Goal: Transaction & Acquisition: Purchase product/service

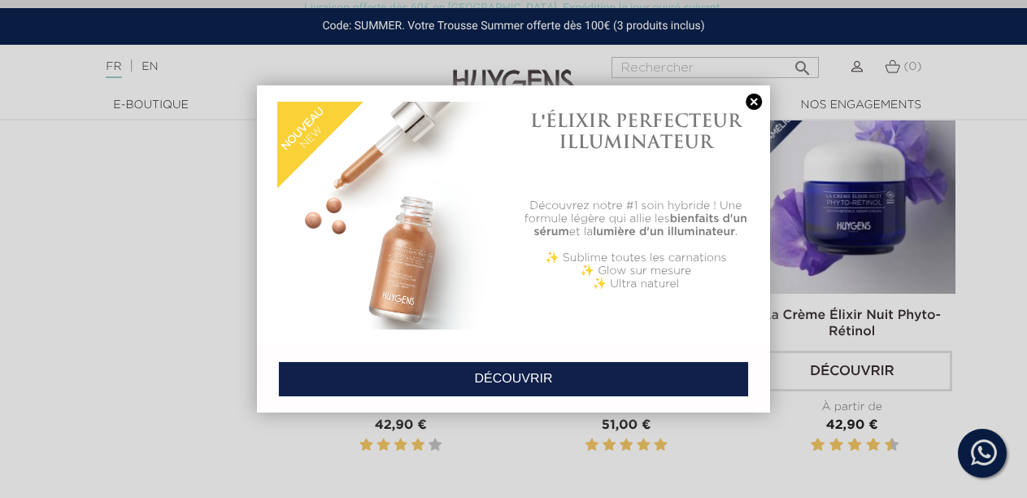
scroll to position [894, 0]
click at [748, 99] on link at bounding box center [753, 101] width 23 height 17
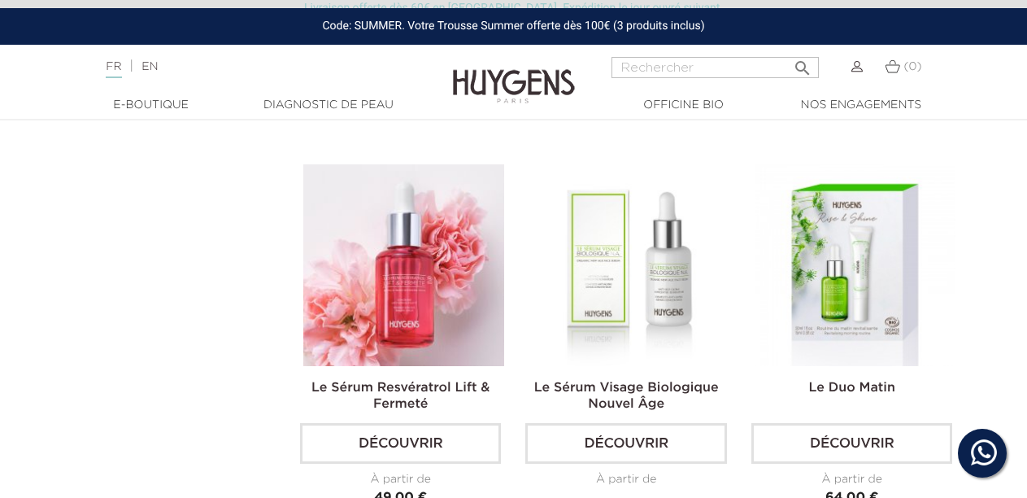
scroll to position [2602, 0]
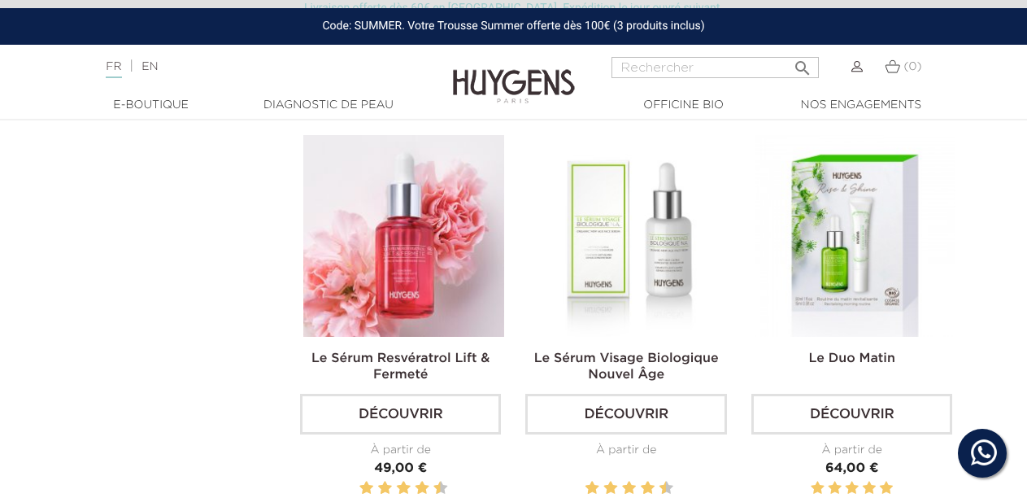
click at [638, 402] on link "Découvrir" at bounding box center [625, 413] width 201 height 41
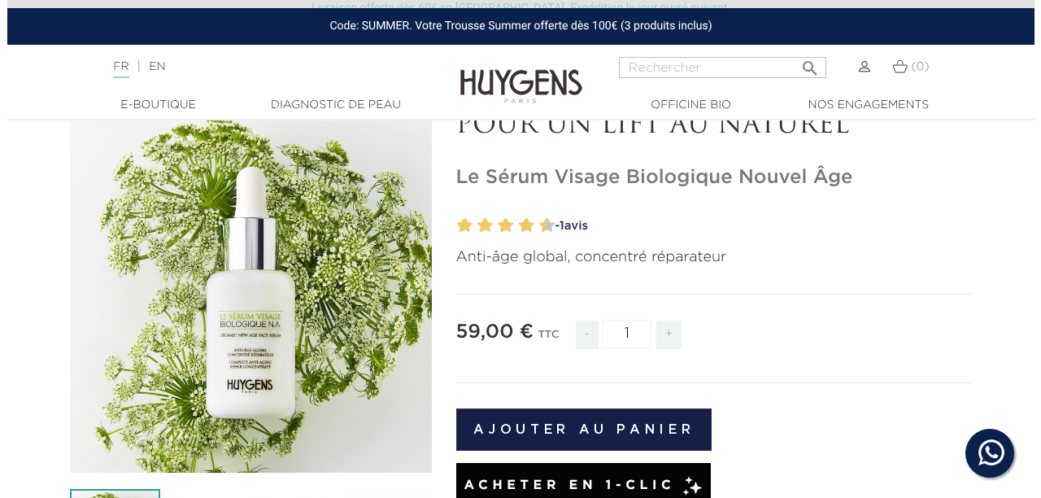
scroll to position [81, 0]
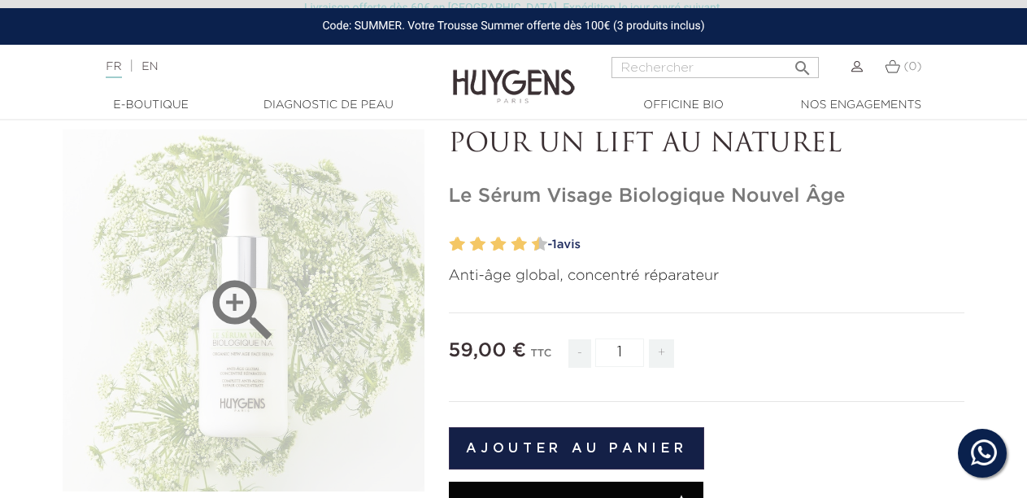
click at [239, 299] on icon "" at bounding box center [242, 310] width 81 height 81
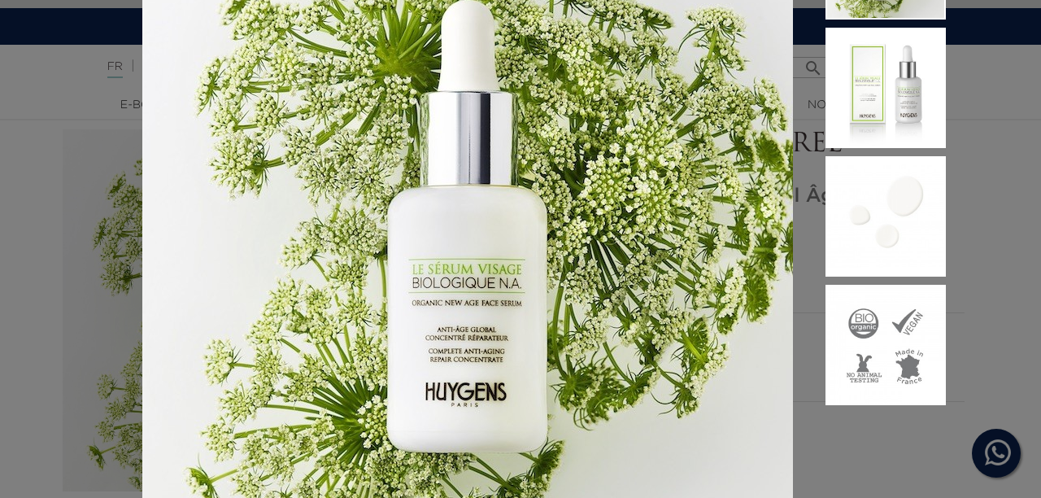
scroll to position [0, 0]
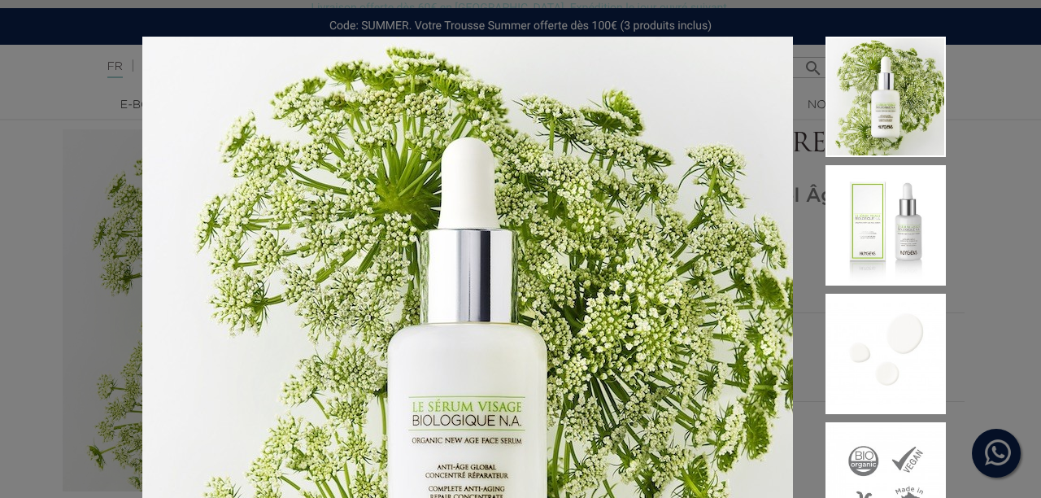
click at [964, 369] on div "Anti-âge global, concentré réparateur" at bounding box center [520, 249] width 1041 height 498
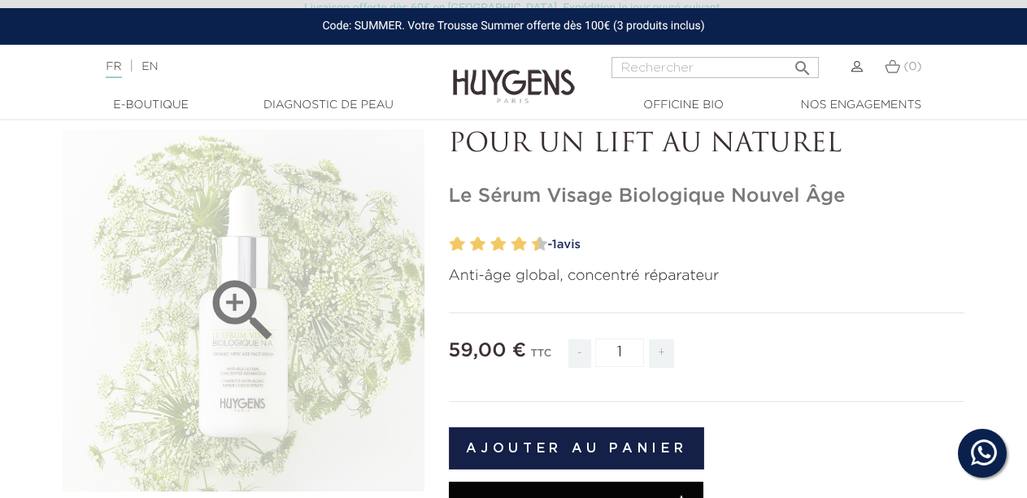
click at [236, 301] on icon "" at bounding box center [242, 310] width 81 height 81
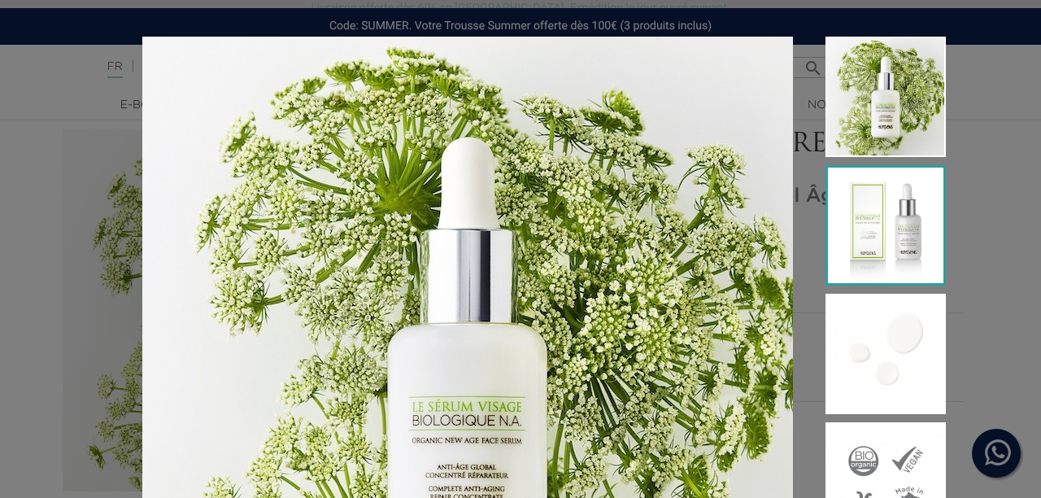
click at [888, 228] on img at bounding box center [885, 225] width 120 height 120
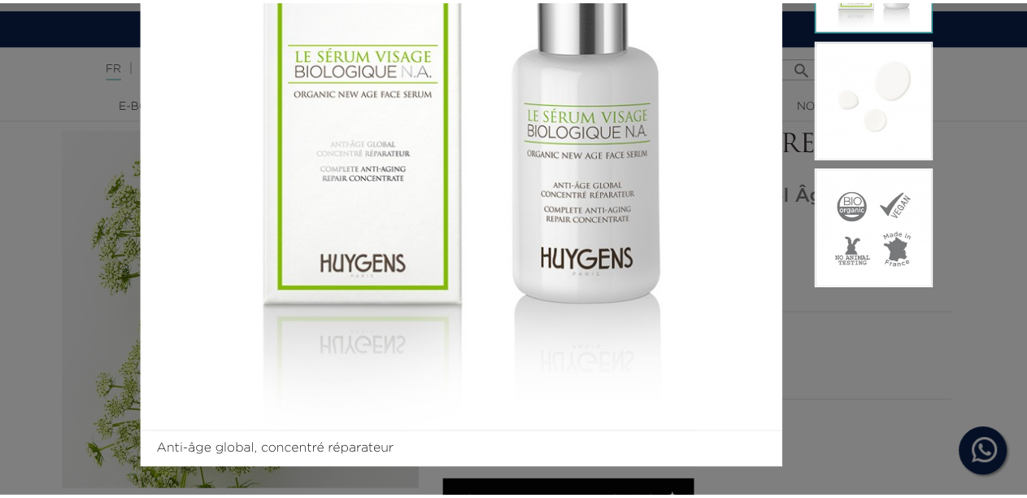
scroll to position [263, 0]
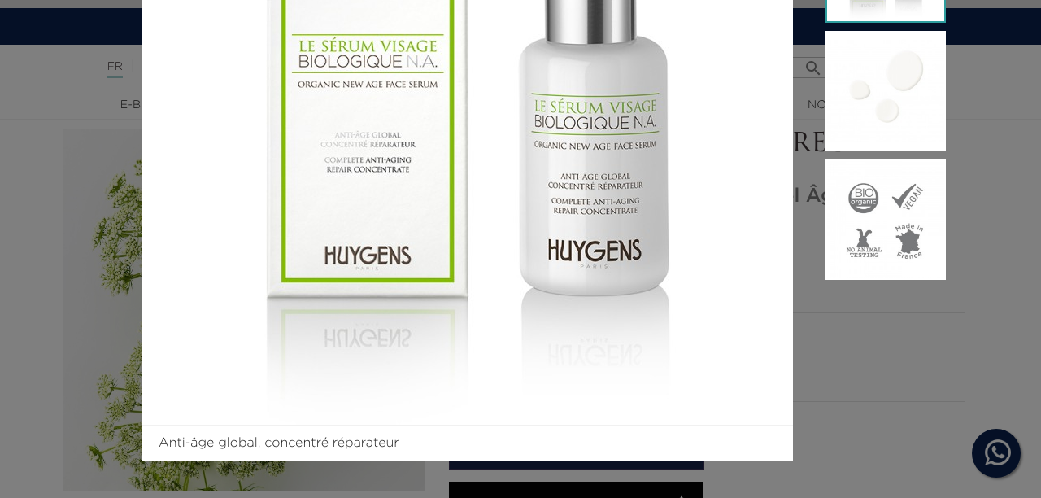
click at [917, 340] on aside at bounding box center [869, 117] width 153 height 687
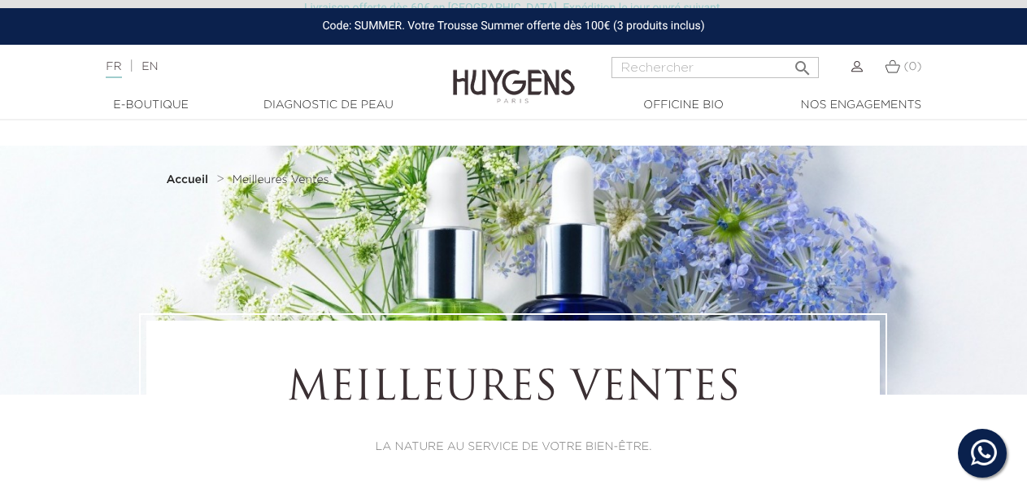
scroll to position [2602, 0]
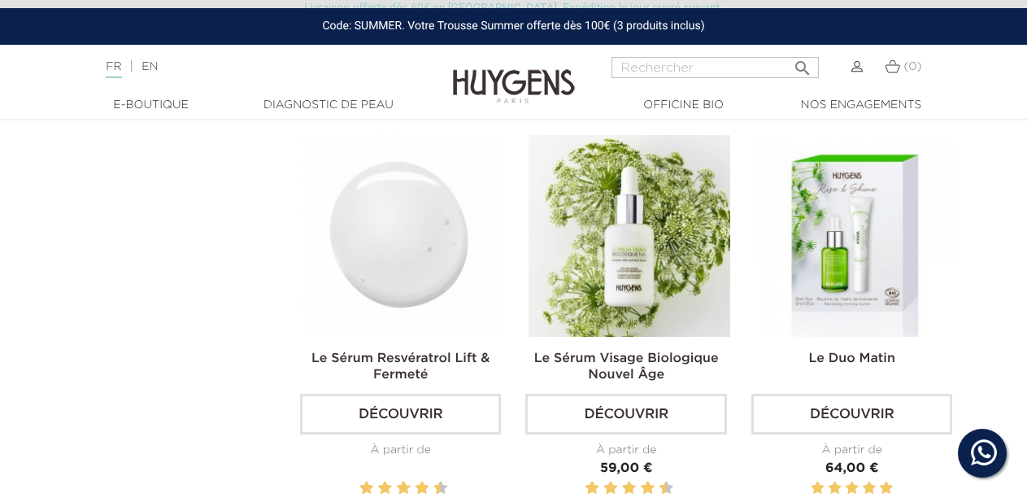
click at [483, 263] on img at bounding box center [403, 235] width 201 height 201
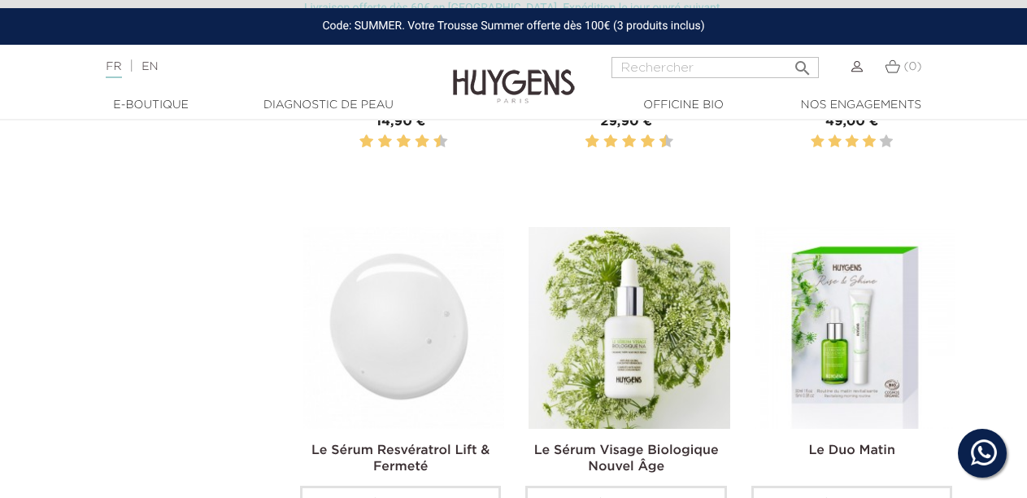
scroll to position [2276, 0]
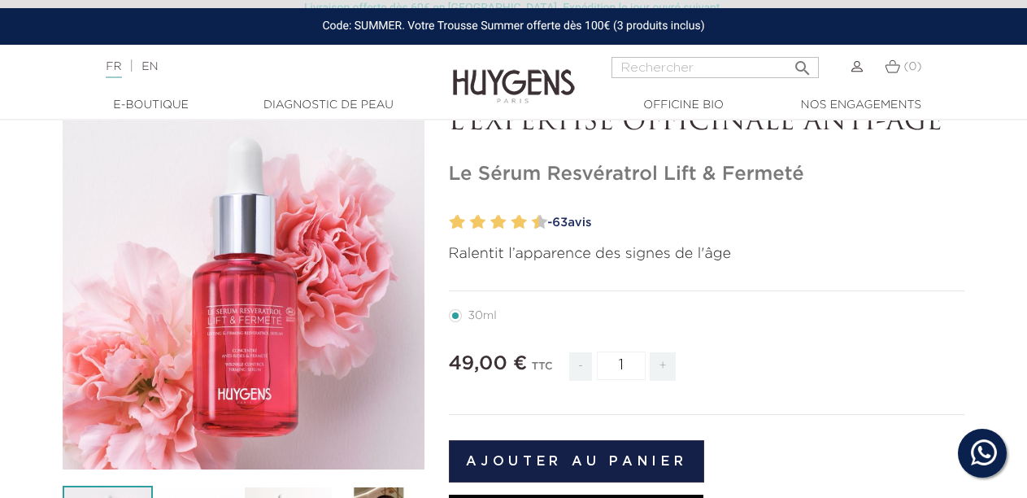
scroll to position [81, 0]
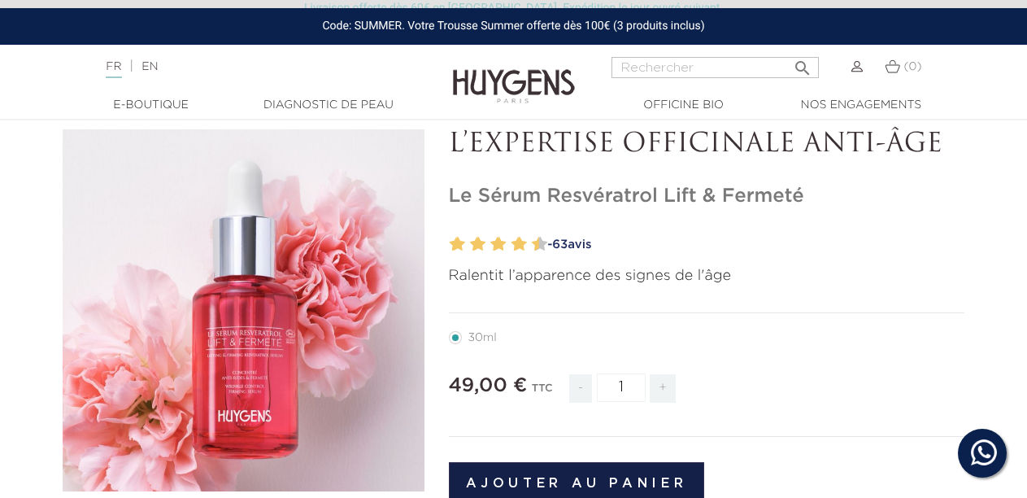
click at [564, 245] on span "63" at bounding box center [559, 244] width 15 height 12
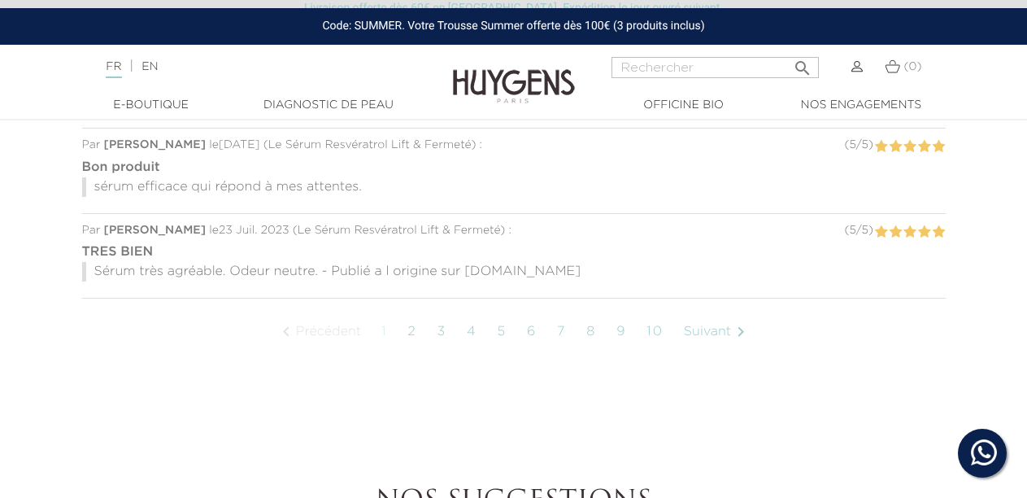
scroll to position [1637, 0]
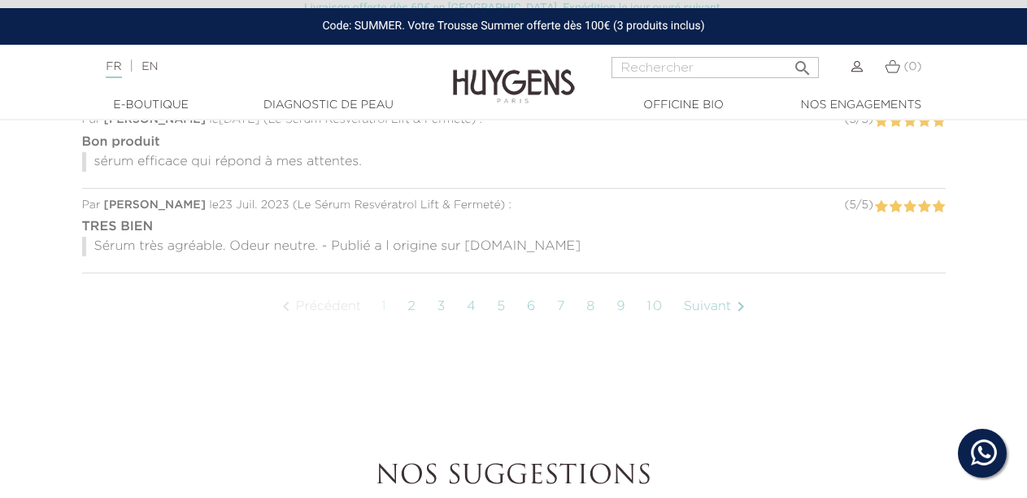
click at [438, 286] on link "3" at bounding box center [441, 306] width 26 height 41
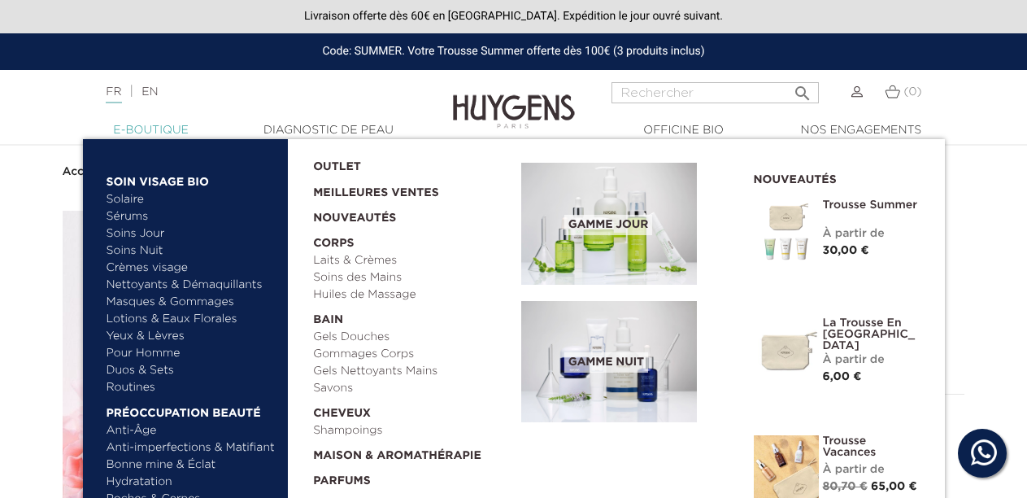
click at [139, 128] on link "  E-Boutique" at bounding box center [151, 130] width 163 height 17
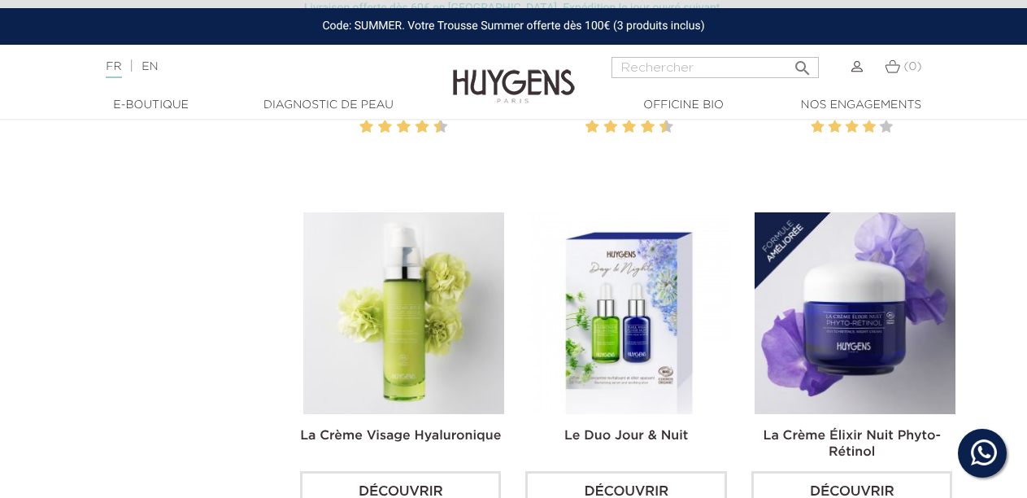
scroll to position [813, 0]
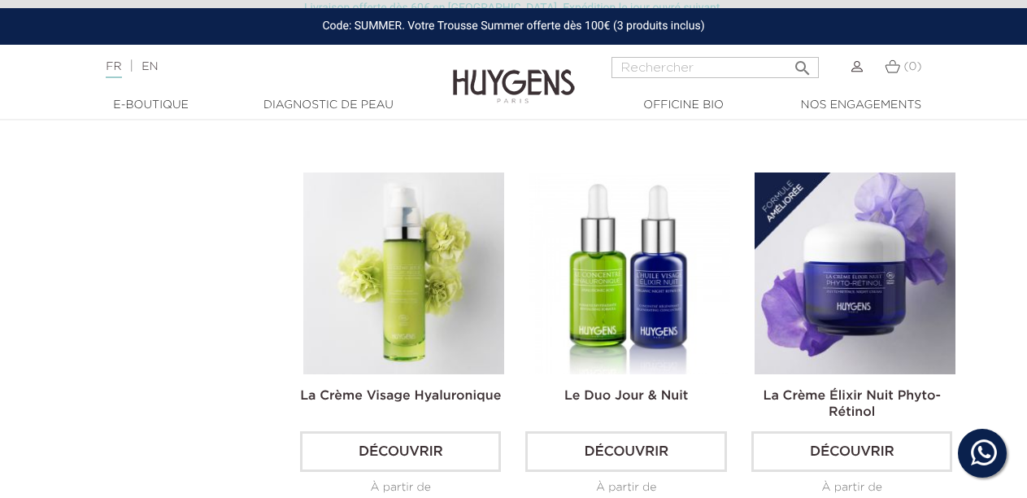
click at [583, 304] on img at bounding box center [628, 272] width 201 height 201
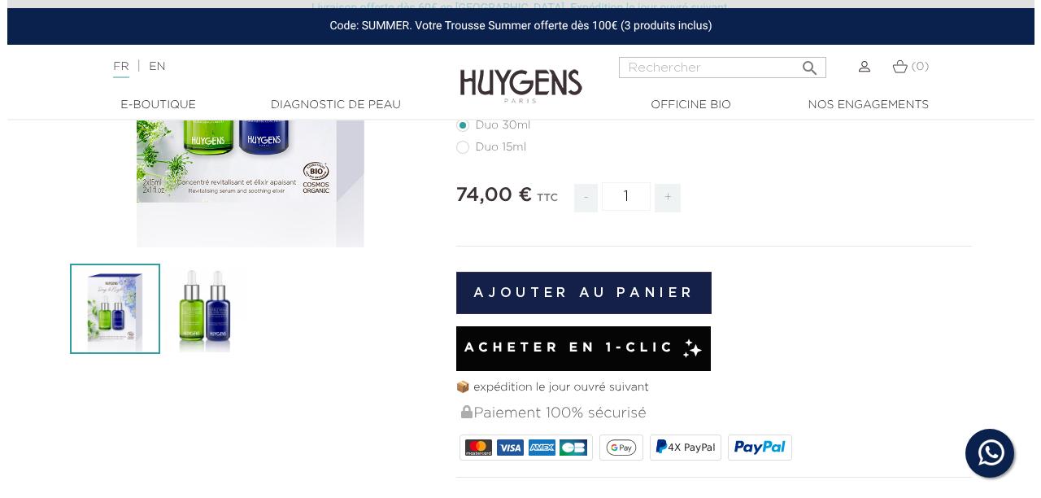
scroll to position [244, 0]
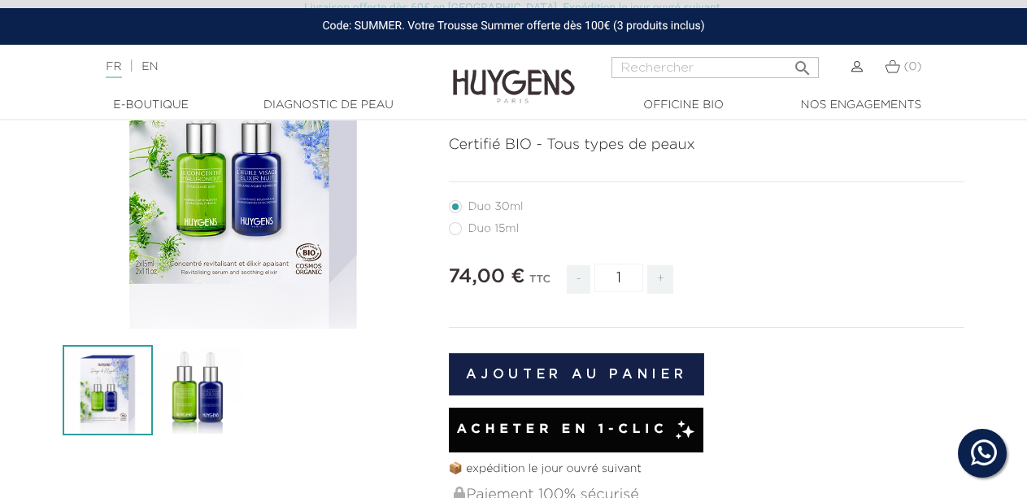
click at [461, 228] on label41"] "Duo 15ml" at bounding box center [494, 228] width 90 height 13
radio input "true"
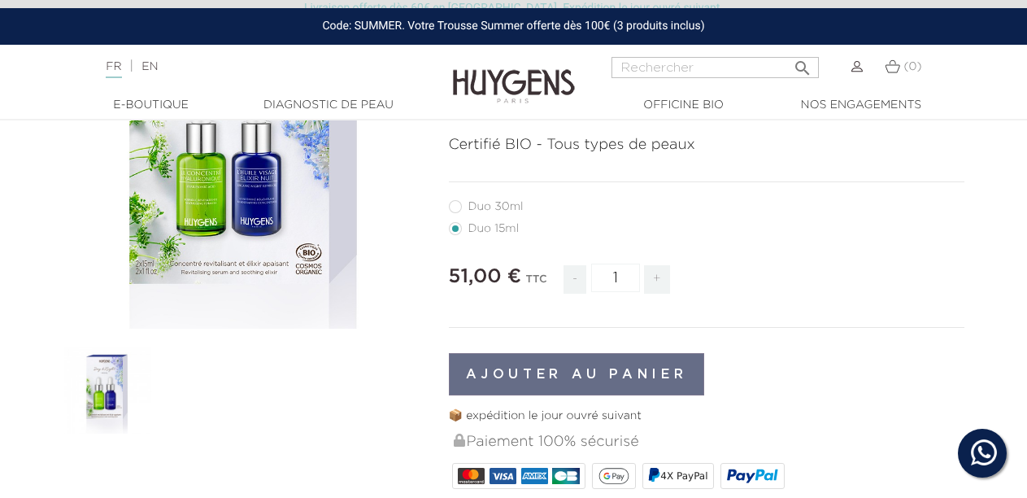
click at [451, 205] on label40"] "Duo 30ml" at bounding box center [496, 206] width 94 height 13
radio input "true"
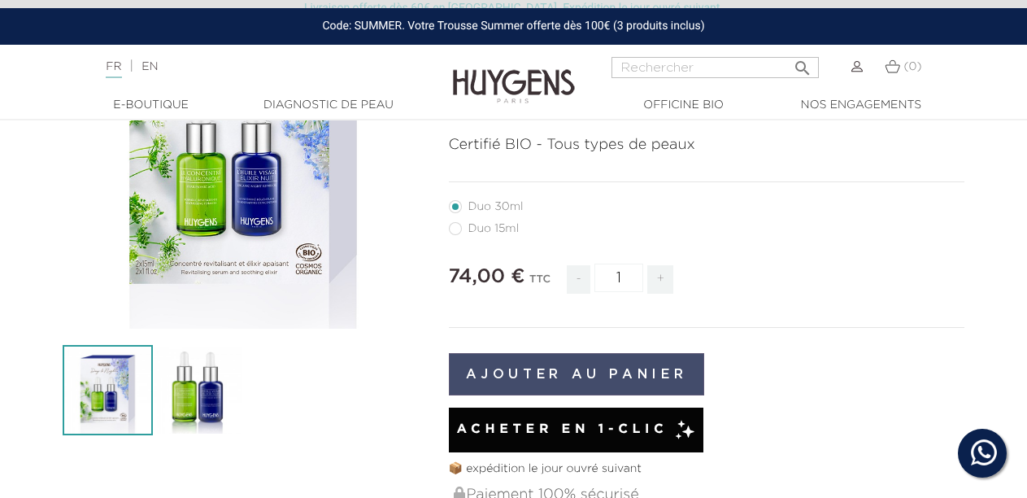
click at [566, 375] on button "Ajouter au panier" at bounding box center [577, 374] width 256 height 42
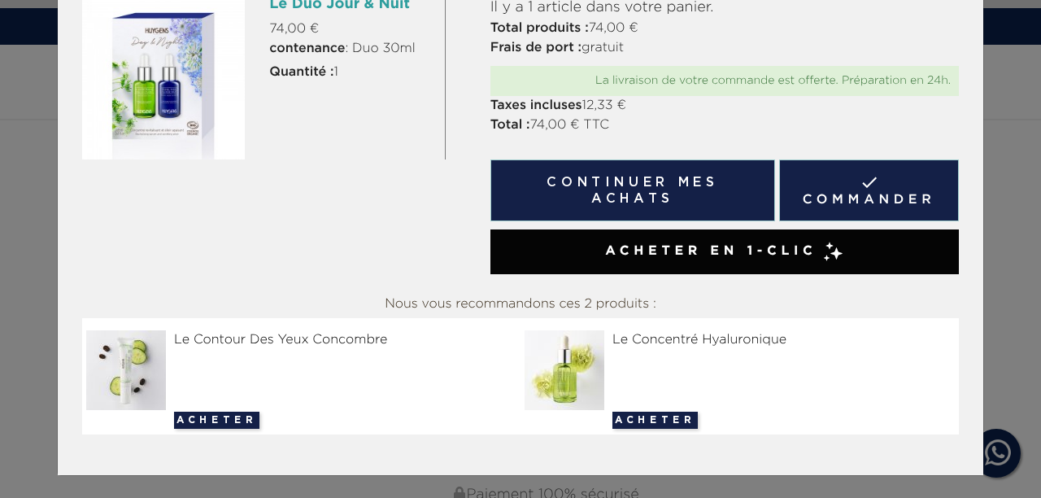
scroll to position [119, 0]
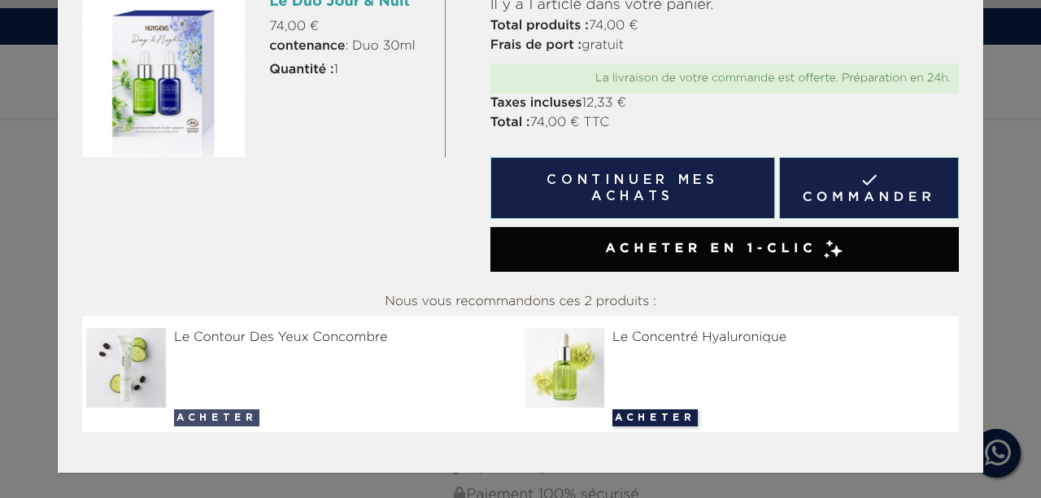
click at [211, 418] on button "Acheter" at bounding box center [216, 417] width 85 height 17
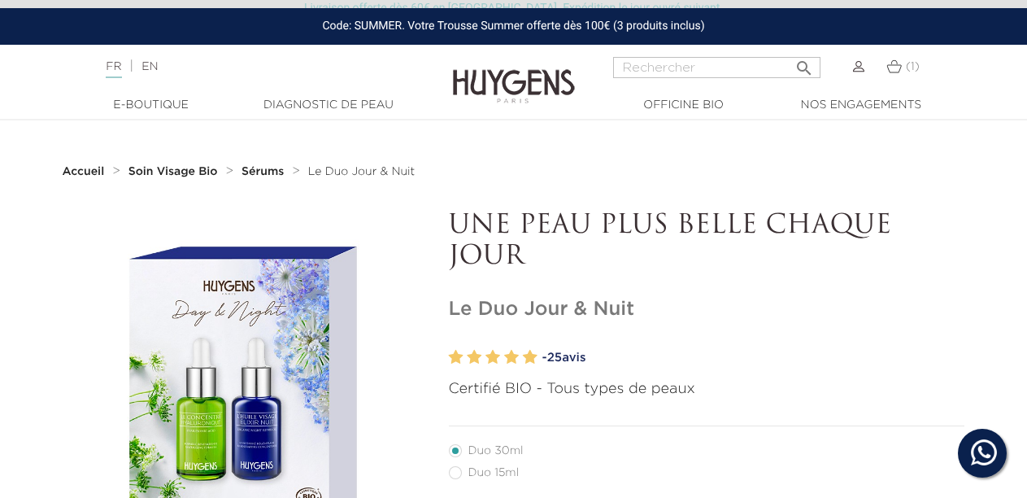
scroll to position [244, 0]
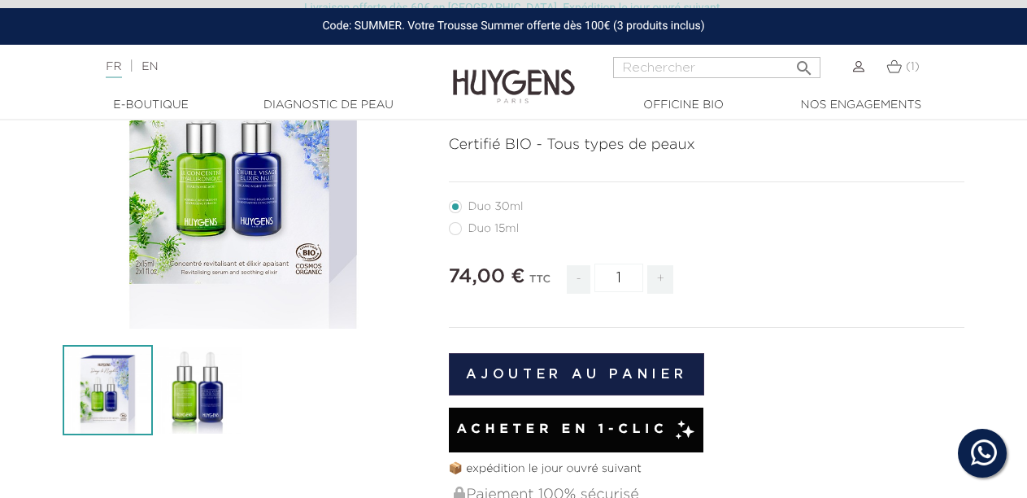
radio input "true"
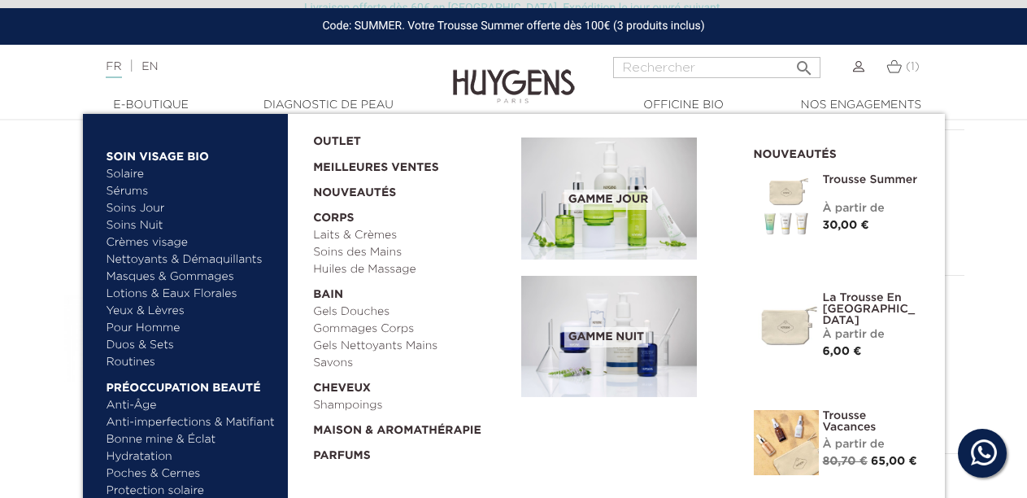
scroll to position [325, 0]
click at [108, 307] on link "Yeux & Lèvres" at bounding box center [192, 310] width 170 height 17
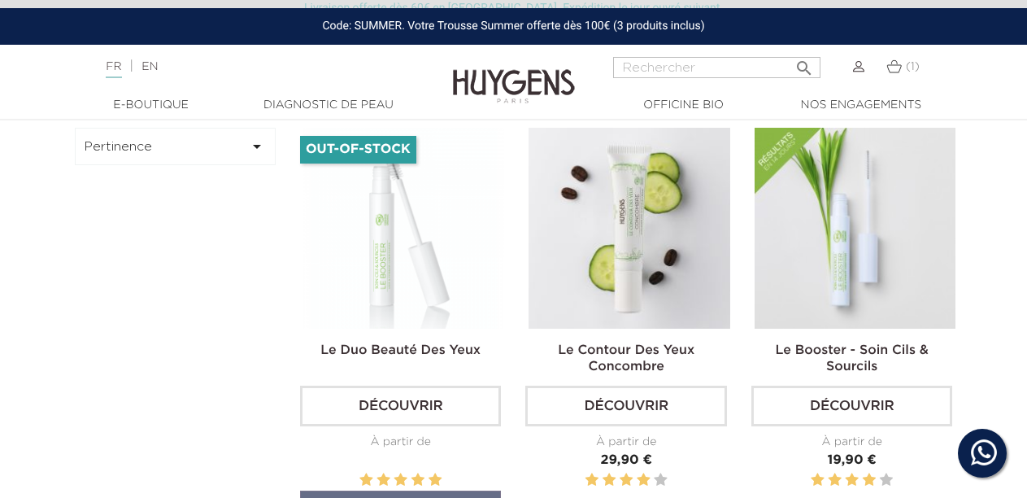
scroll to position [488, 0]
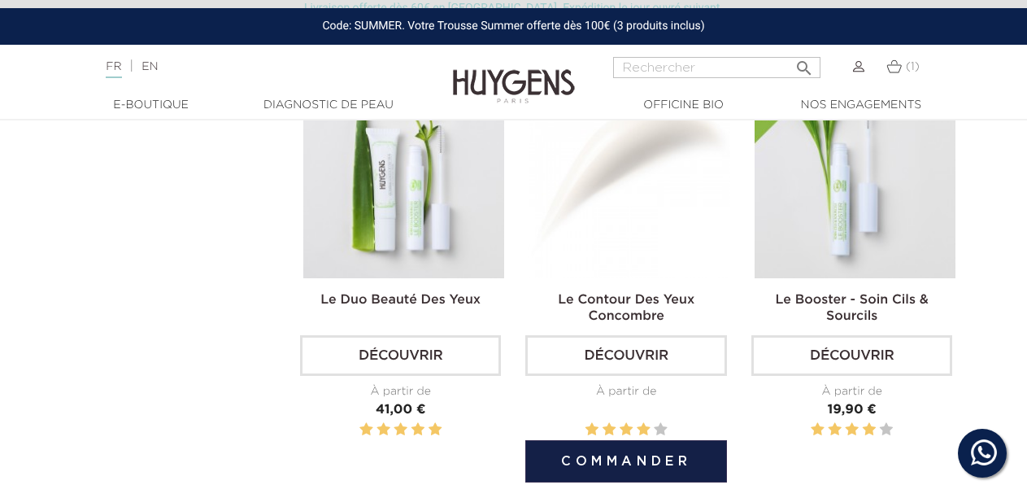
click at [602, 352] on link "Découvrir" at bounding box center [625, 355] width 201 height 41
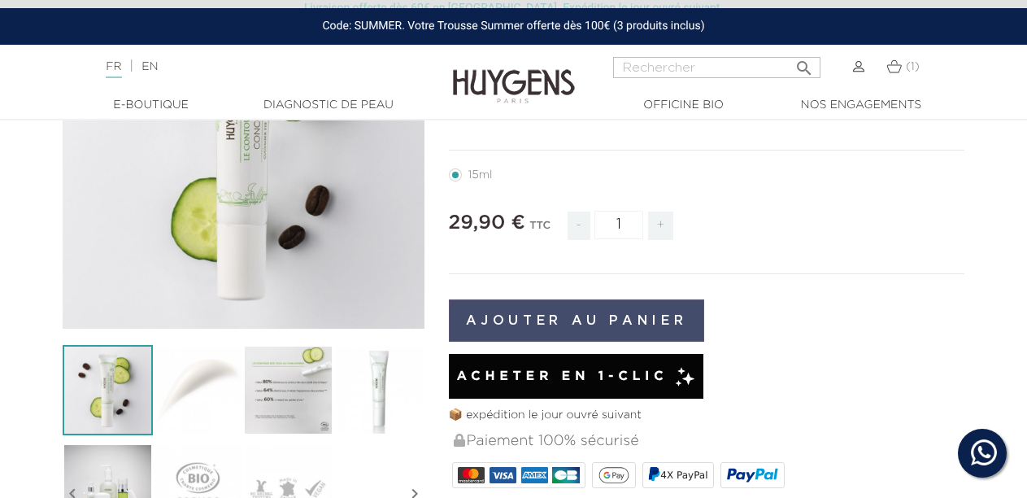
click at [516, 317] on button "Ajouter au panier" at bounding box center [577, 320] width 256 height 42
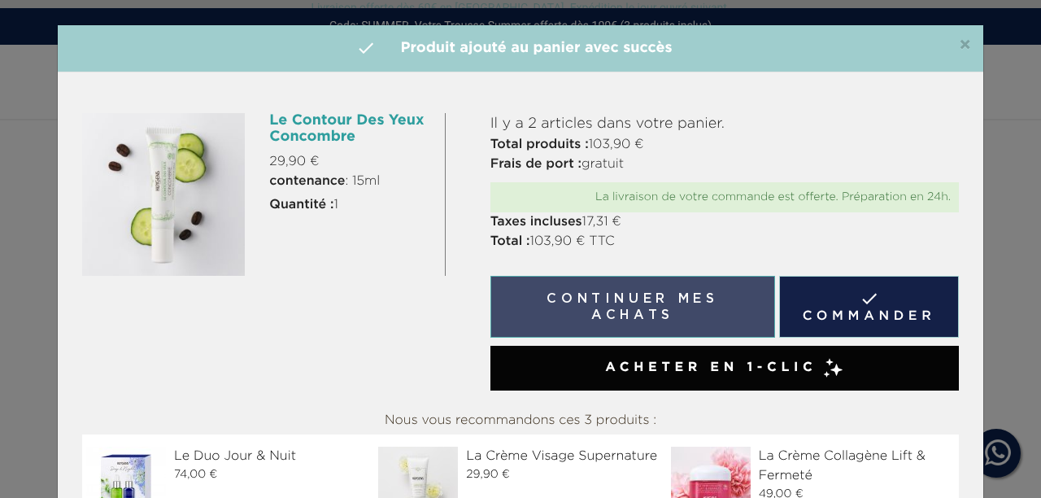
click at [562, 309] on button "Continuer mes achats" at bounding box center [632, 307] width 285 height 62
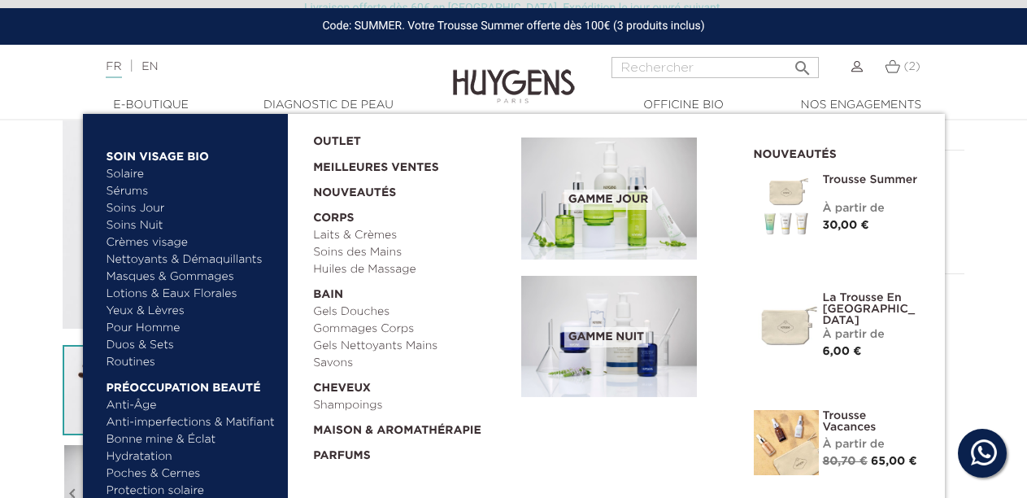
click at [133, 190] on link "Sérums" at bounding box center [192, 191] width 170 height 17
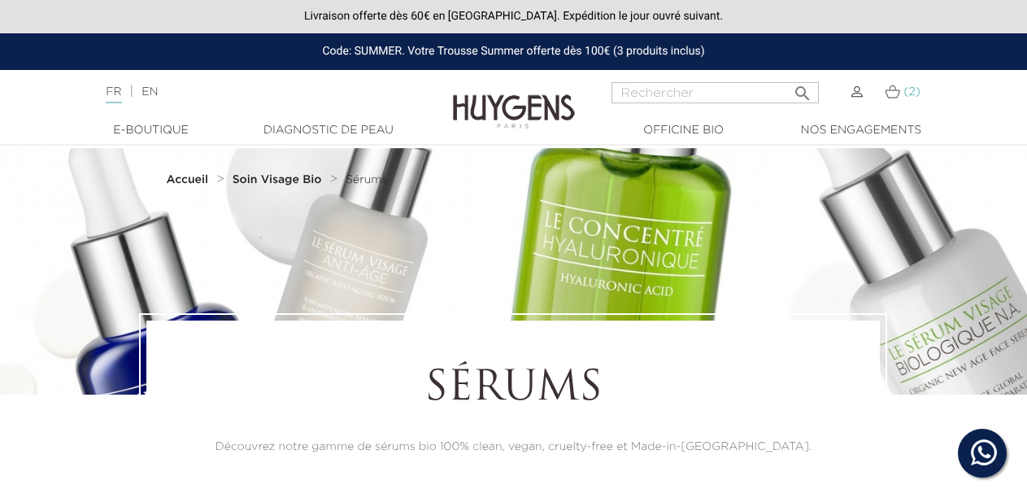
click at [891, 89] on img at bounding box center [892, 92] width 15 height 14
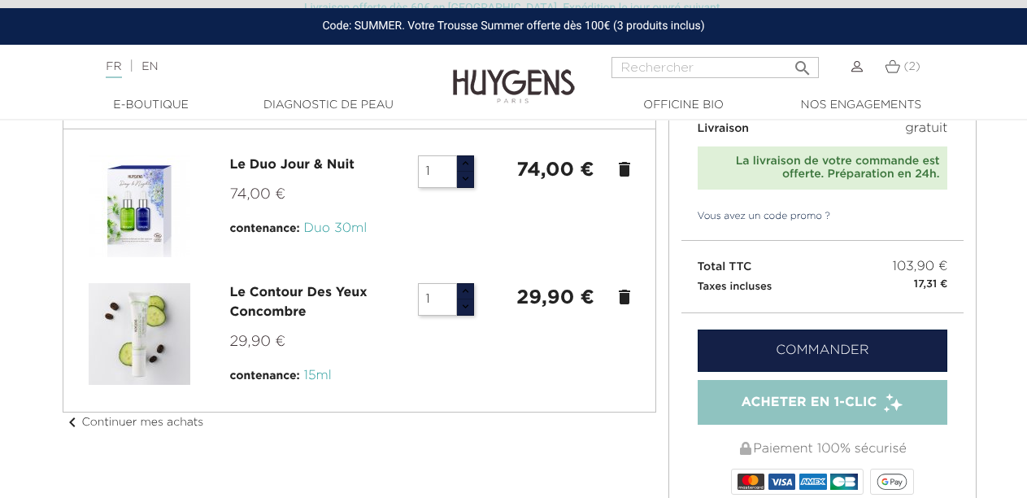
scroll to position [163, 0]
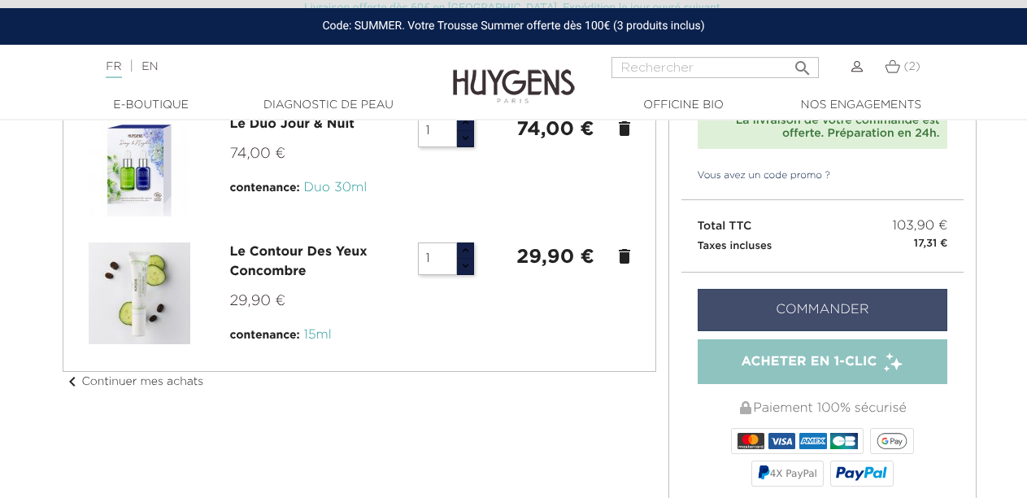
click at [744, 307] on link "Commander" at bounding box center [823, 310] width 250 height 42
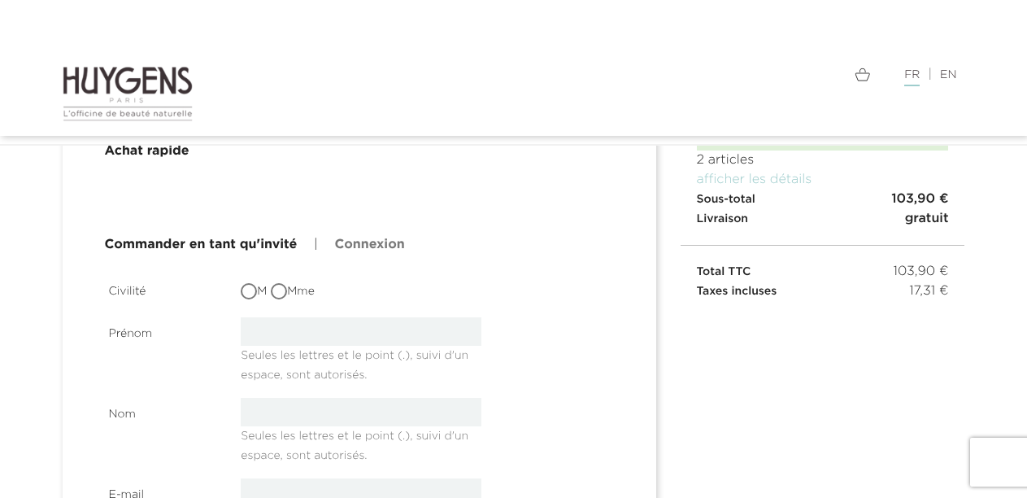
click at [282, 291] on input "Mme" at bounding box center [280, 293] width 16 height 16
radio input "true"
click at [326, 338] on input "text" at bounding box center [361, 331] width 241 height 28
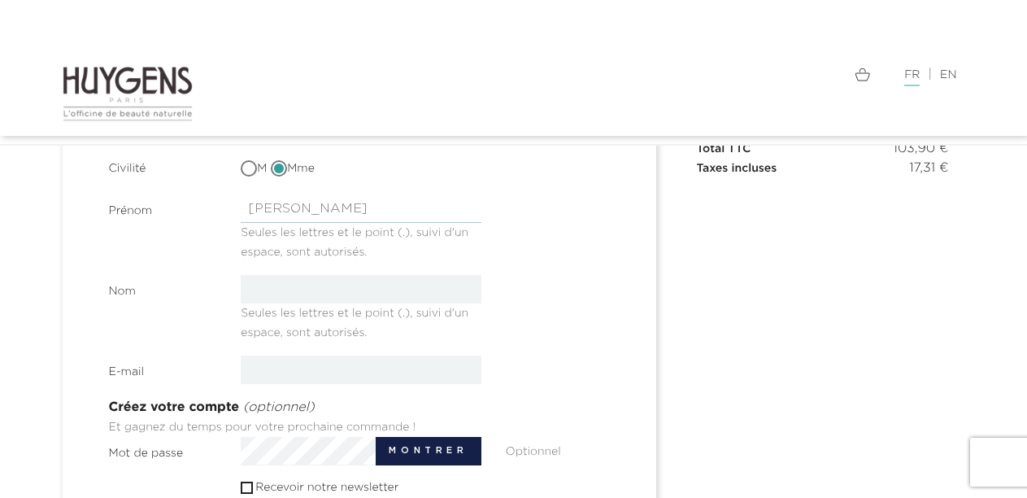
scroll to position [302, 0]
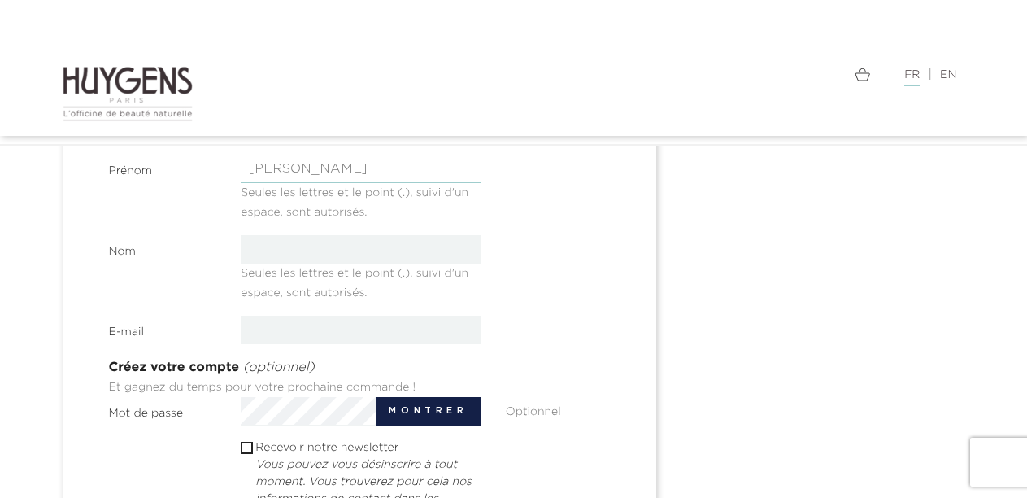
type input "Catherine"
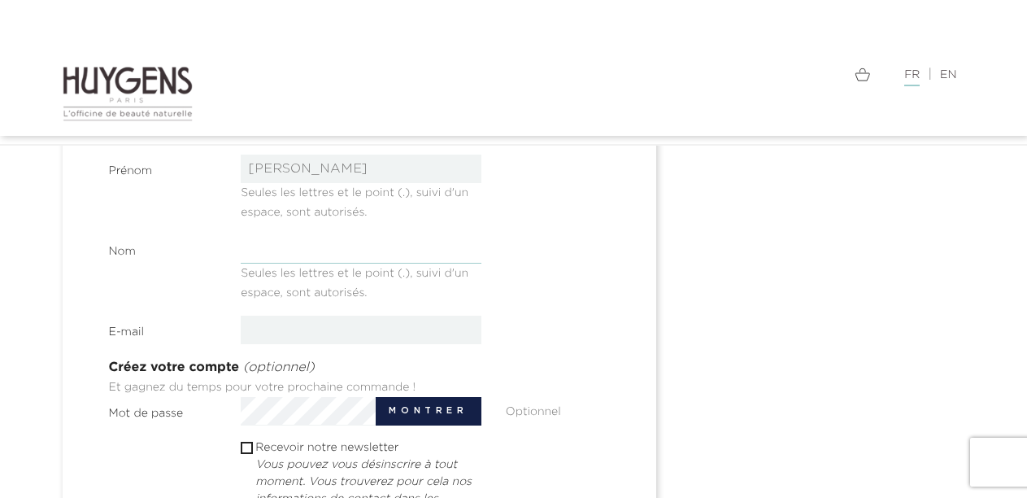
click at [262, 246] on input "text" at bounding box center [361, 249] width 241 height 28
type input "JACQUOT"
type input "cn.jacquot@orange.fr"
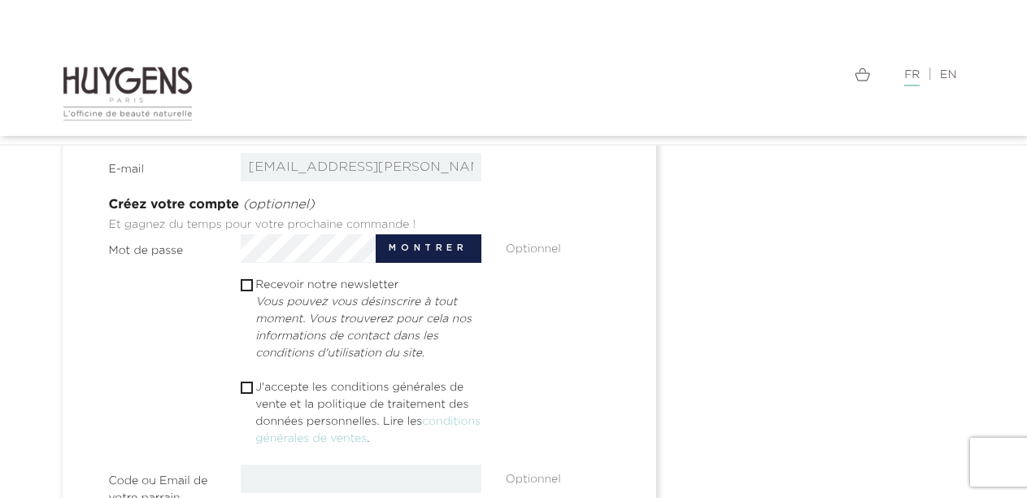
scroll to position [546, 0]
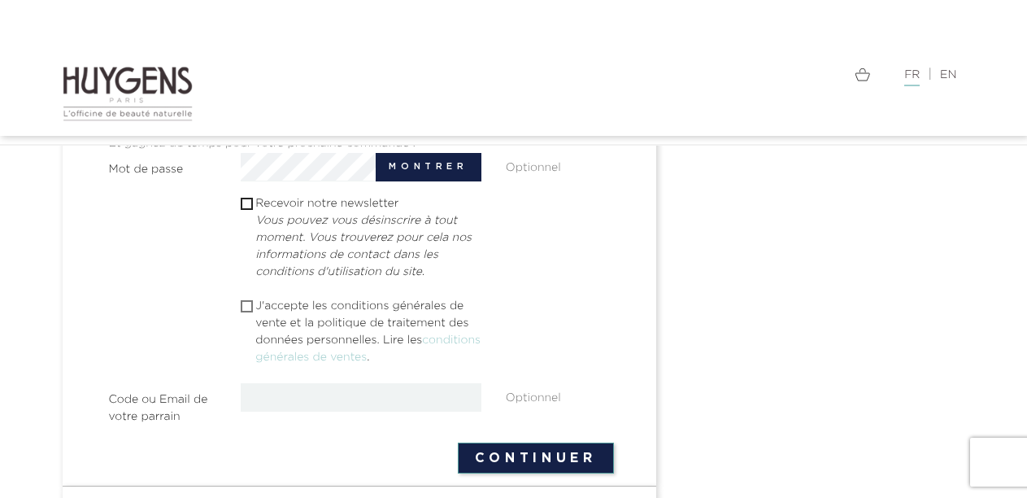
click at [246, 306] on input "checkbox" at bounding box center [246, 306] width 11 height 11
checkbox input "true"
click at [541, 461] on button "Continuer" at bounding box center [536, 457] width 156 height 31
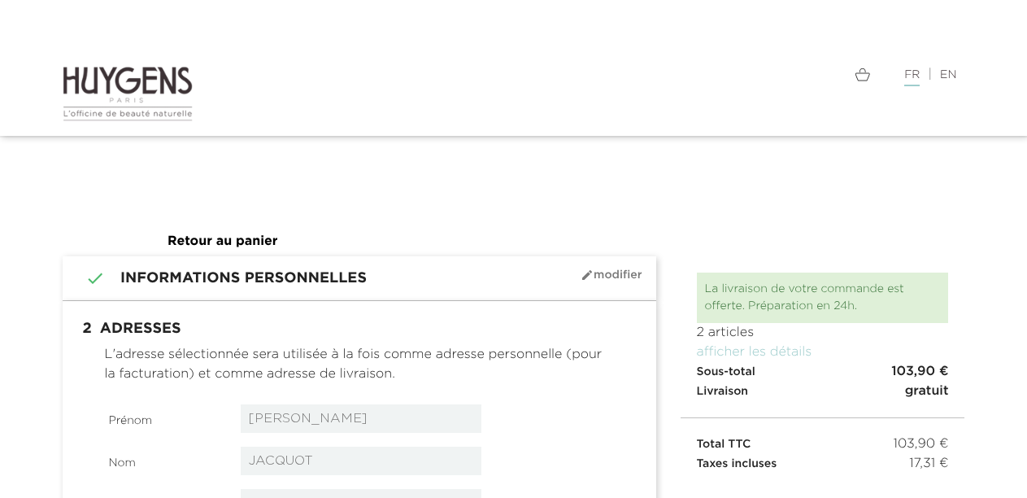
select select "8"
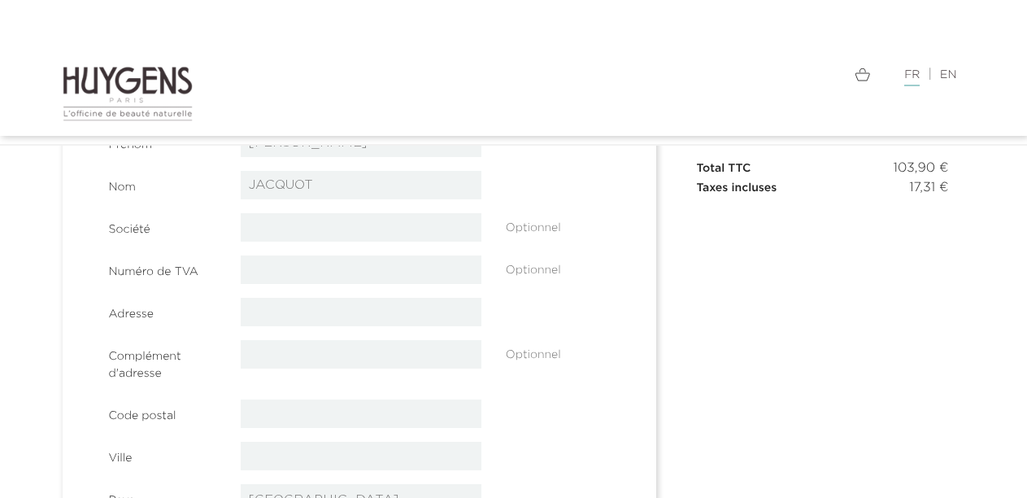
scroll to position [244, 0]
click at [269, 307] on input "text" at bounding box center [361, 311] width 241 height 28
type input "[STREET_ADDRESS][PERSON_NAME]"
type input "[PERSON_NAME]"
type input "28000"
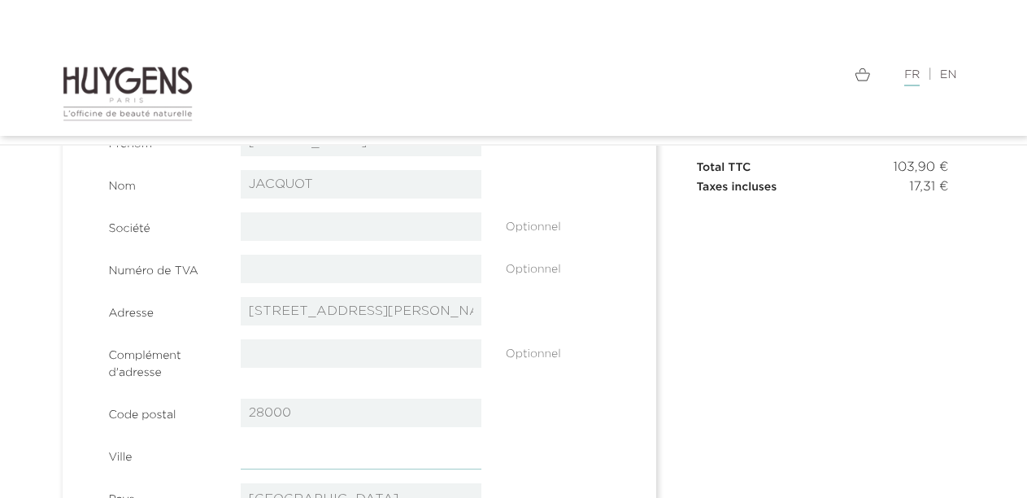
type input "[GEOGRAPHIC_DATA]"
type input "0607505609"
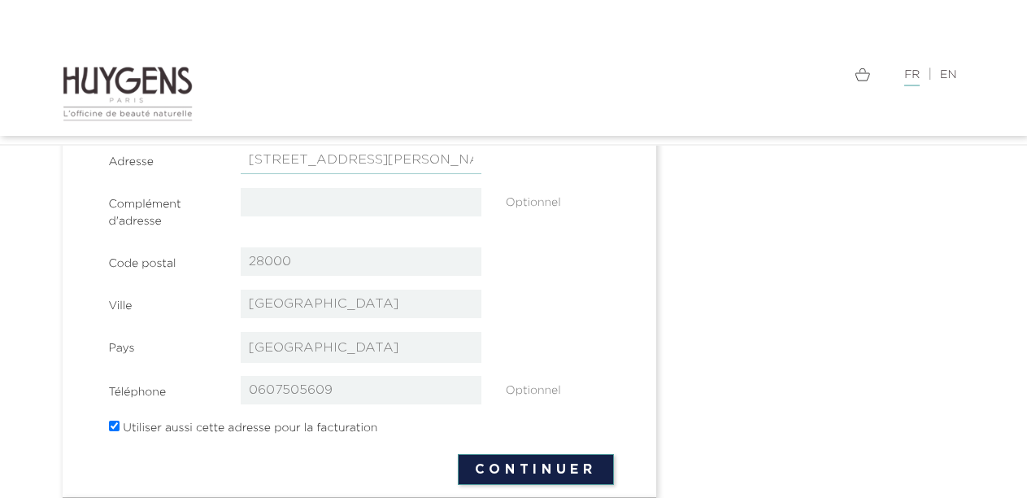
scroll to position [407, 0]
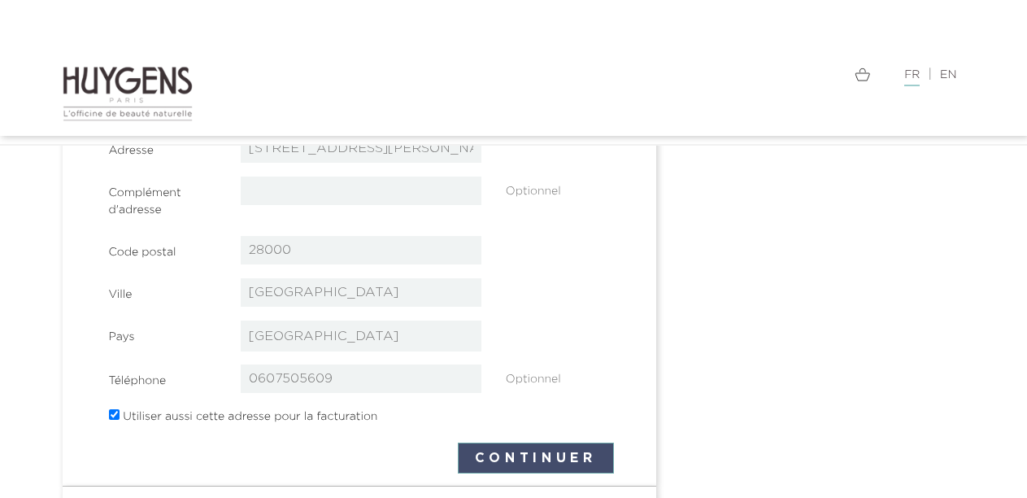
click at [487, 463] on button "Continuer" at bounding box center [536, 457] width 156 height 31
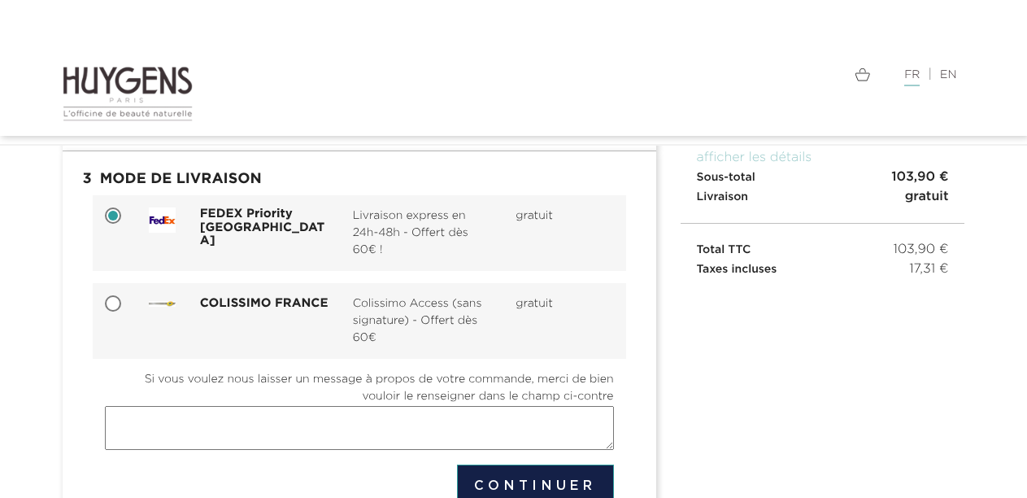
scroll to position [163, 0]
click at [113, 301] on input "COLISSIMO FRANCE Colissimo Access (sans signature) - Offert dès 60€ gratuit" at bounding box center [115, 304] width 16 height 16
radio input "true"
click at [516, 480] on button "Continuer" at bounding box center [535, 484] width 157 height 42
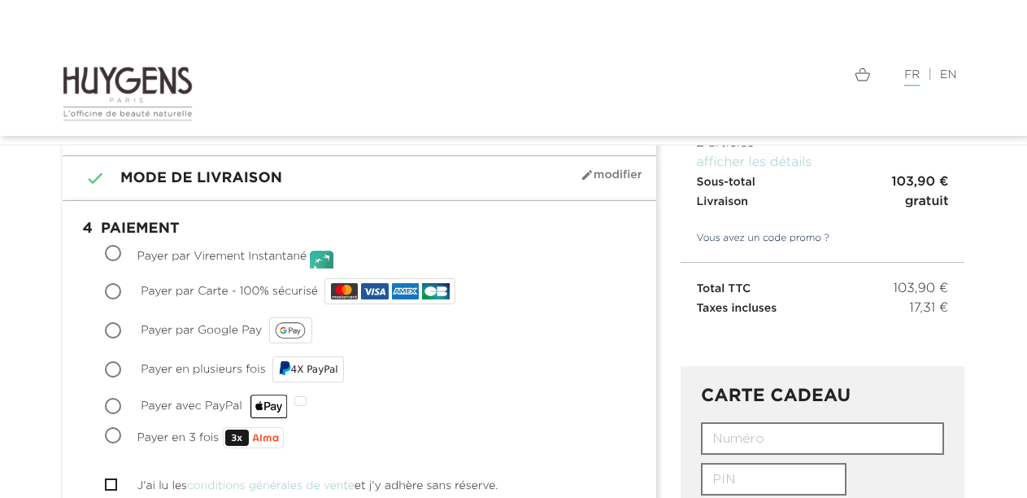
scroll to position [163, 0]
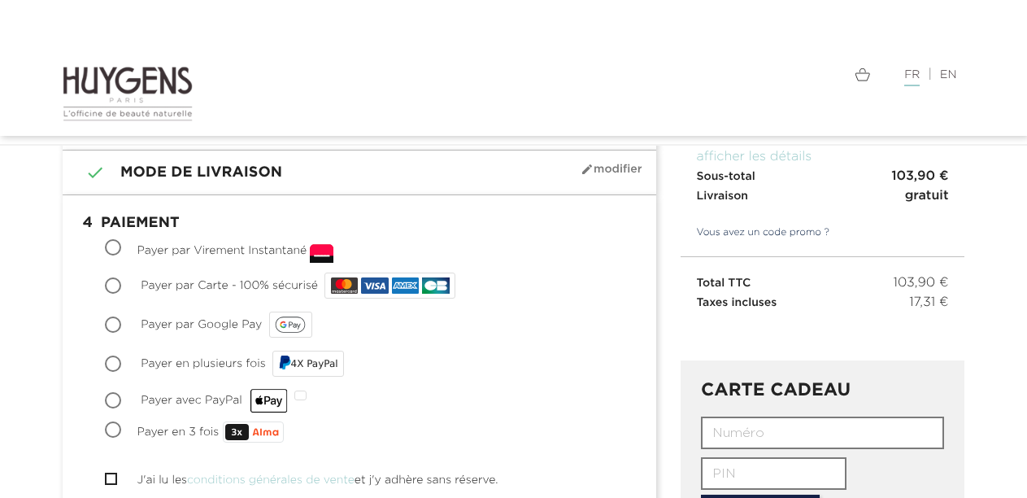
click at [115, 285] on input "Payer par Carte - 100% sécurisé" at bounding box center [115, 287] width 16 height 16
radio input "true"
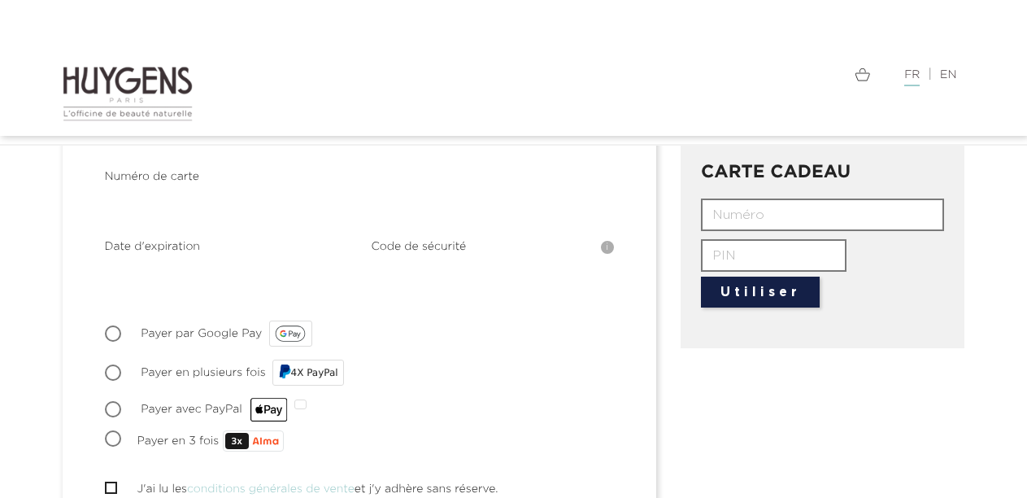
scroll to position [407, 0]
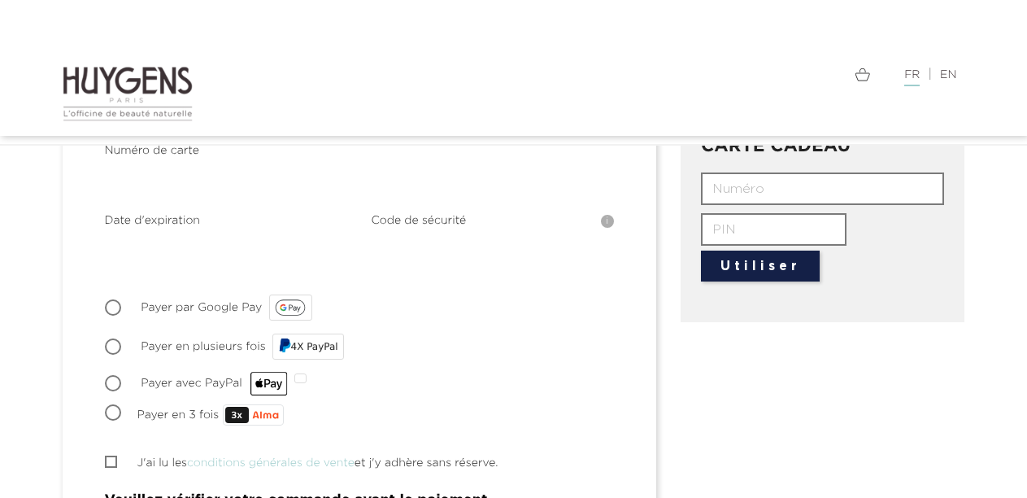
click at [107, 456] on input "J'ai lu les conditions générales de vente et j'y adhère sans réserve." at bounding box center [110, 461] width 11 height 11
checkbox input "true"
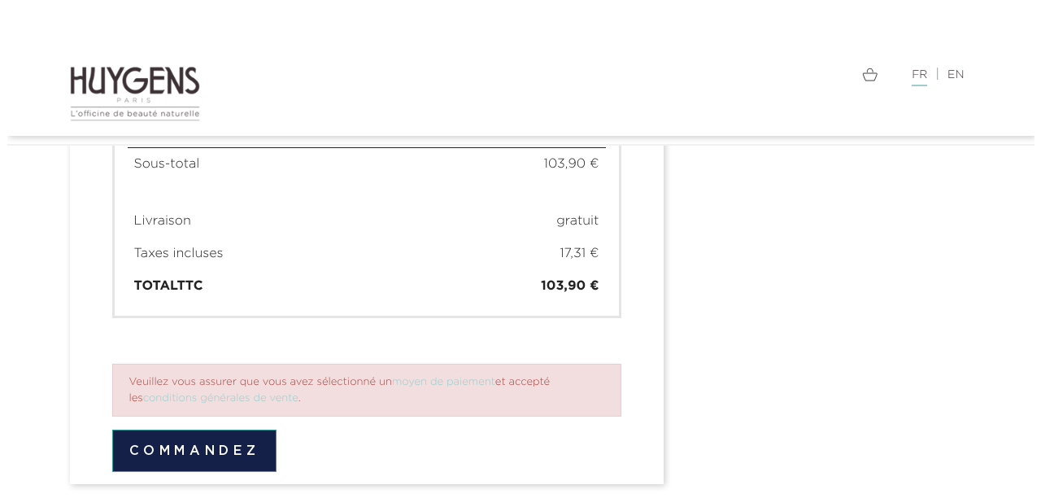
scroll to position [1391, 0]
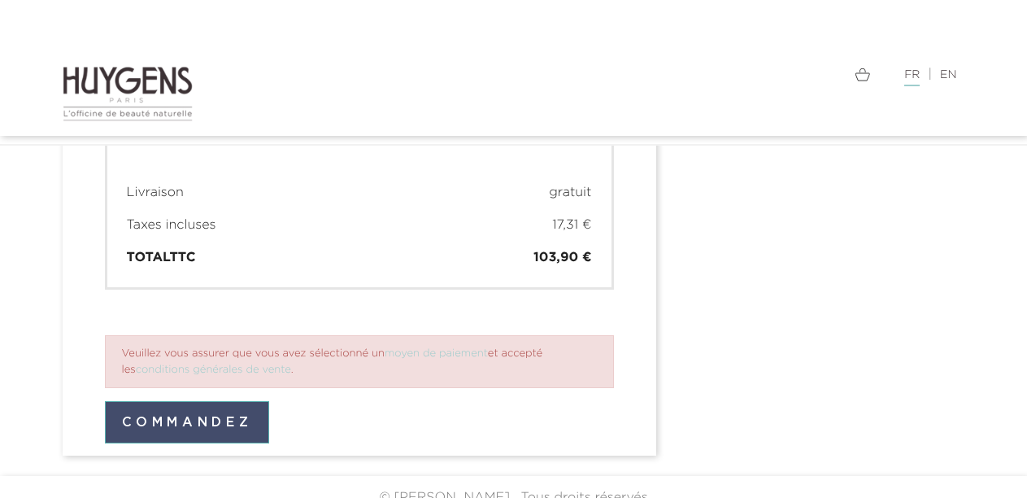
click at [235, 402] on button "Commandez" at bounding box center [187, 422] width 165 height 42
